Goal: Task Accomplishment & Management: Manage account settings

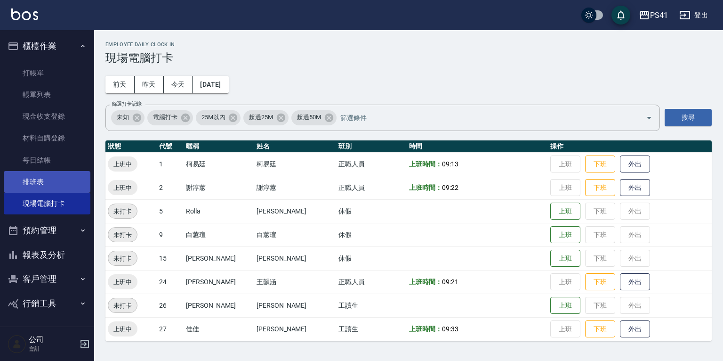
click at [52, 181] on link "排班表" at bounding box center [47, 182] width 87 height 22
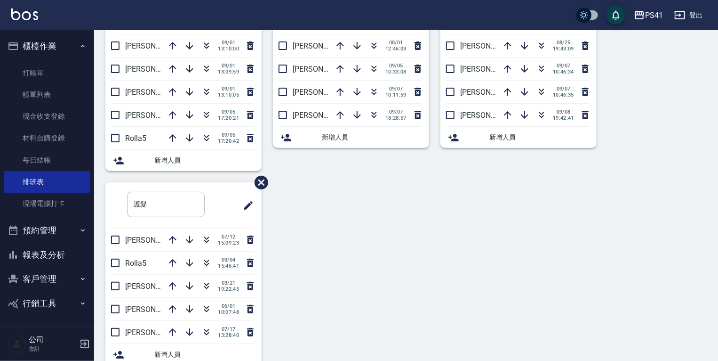
scroll to position [105, 0]
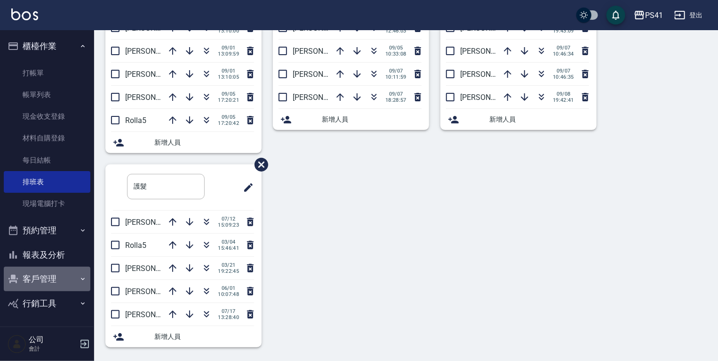
click at [50, 284] on button "客戶管理" at bounding box center [47, 278] width 87 height 24
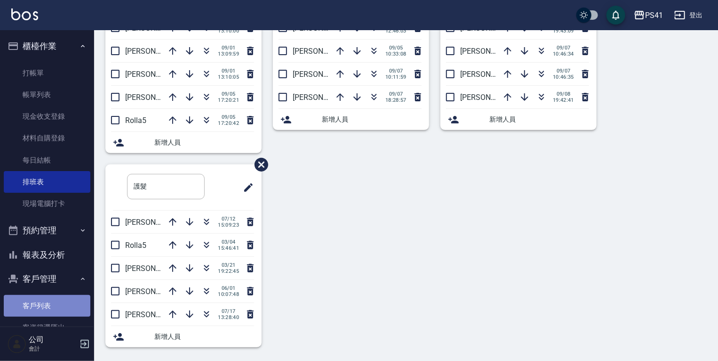
click at [60, 299] on link "客戶列表" at bounding box center [47, 306] width 87 height 22
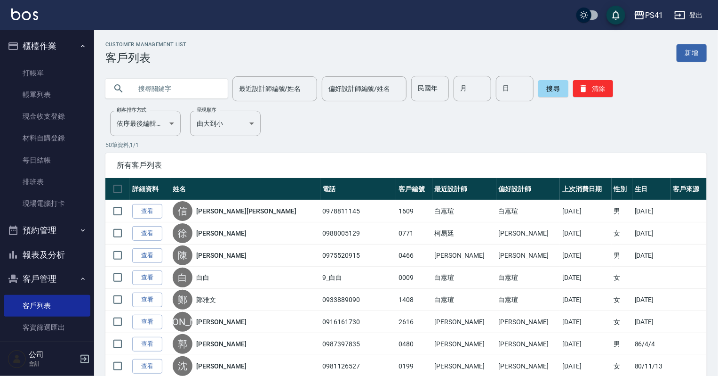
click at [177, 87] on input "text" at bounding box center [176, 88] width 89 height 25
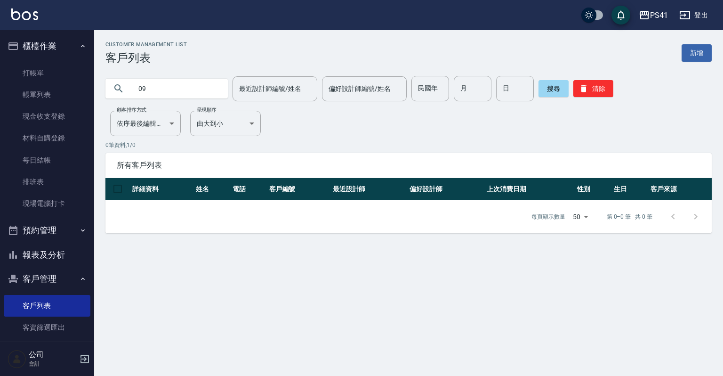
type input "0"
type input "ㄔ"
type input "簡"
type input "0976512513"
